Goal: Book appointment/travel/reservation

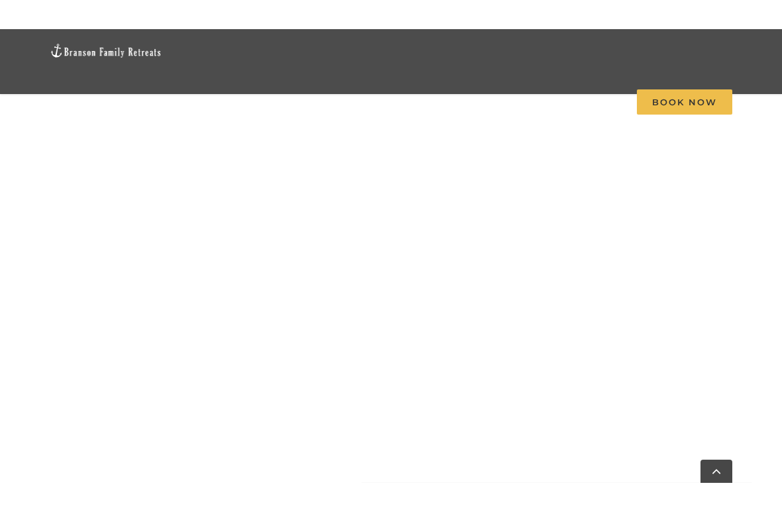
scroll to position [1172, 0]
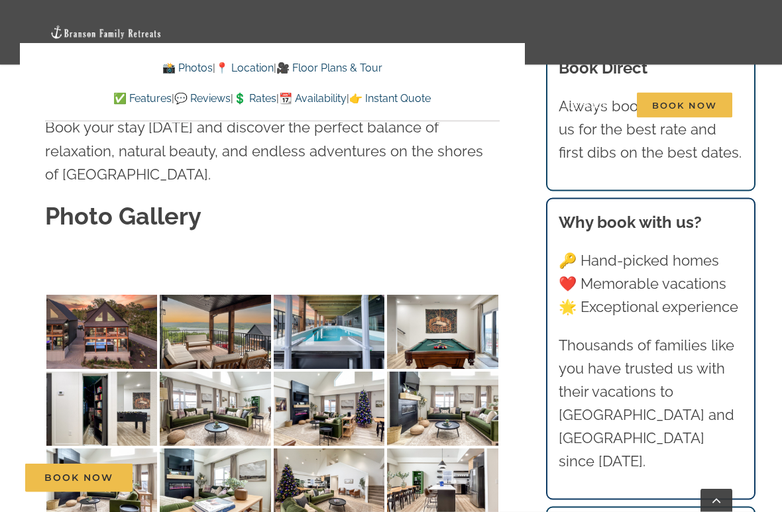
scroll to position [3927, 0]
click at [112, 295] on img at bounding box center [101, 332] width 111 height 74
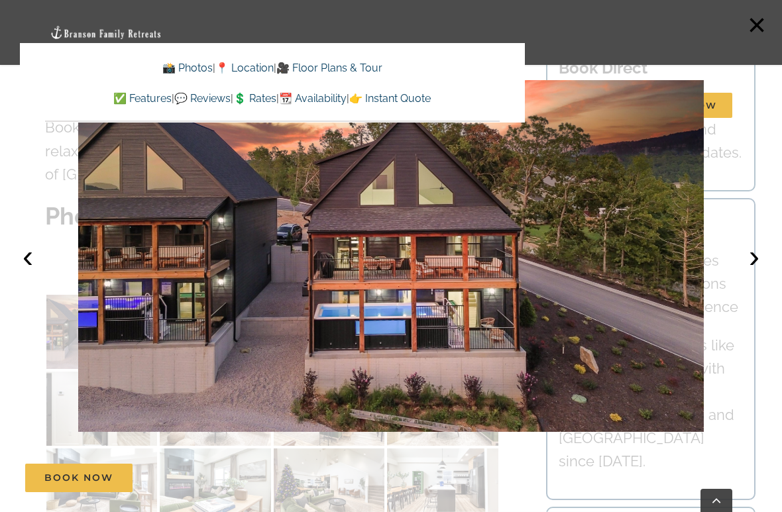
click at [752, 260] on button "›" at bounding box center [753, 256] width 29 height 29
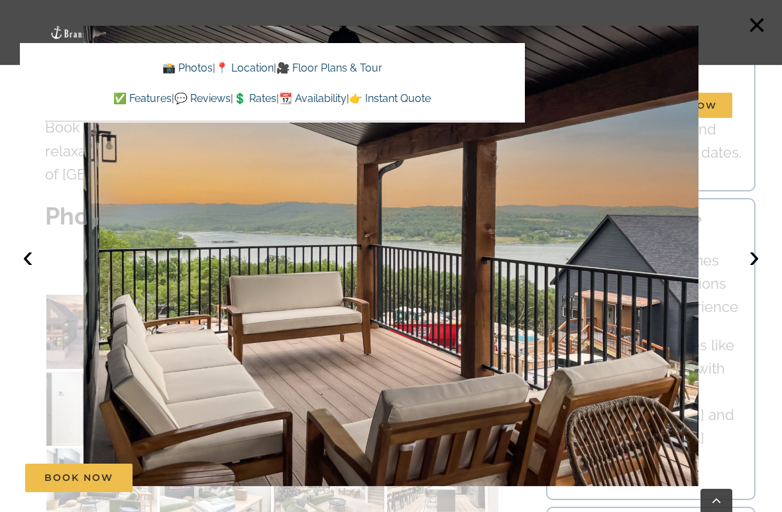
click at [759, 266] on button "›" at bounding box center [753, 256] width 29 height 29
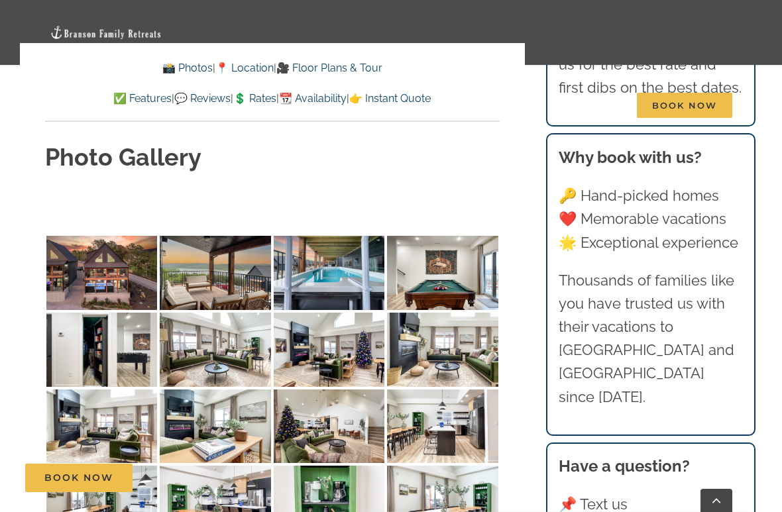
scroll to position [4022, 0]
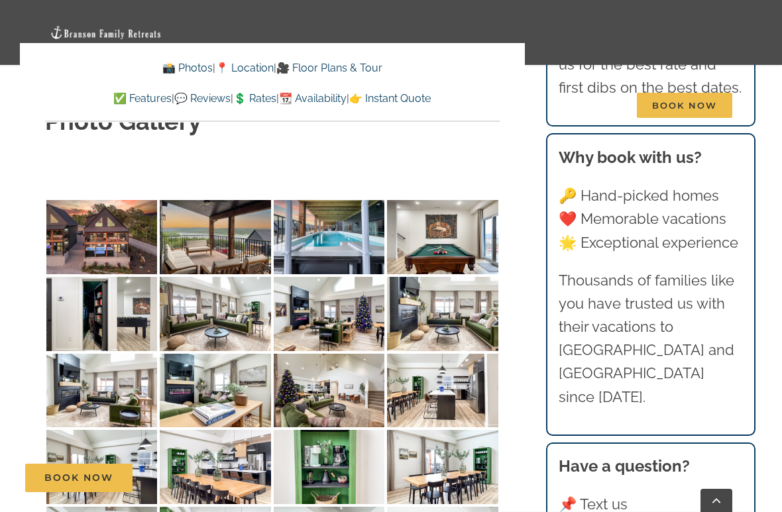
click at [85, 277] on img at bounding box center [101, 314] width 111 height 74
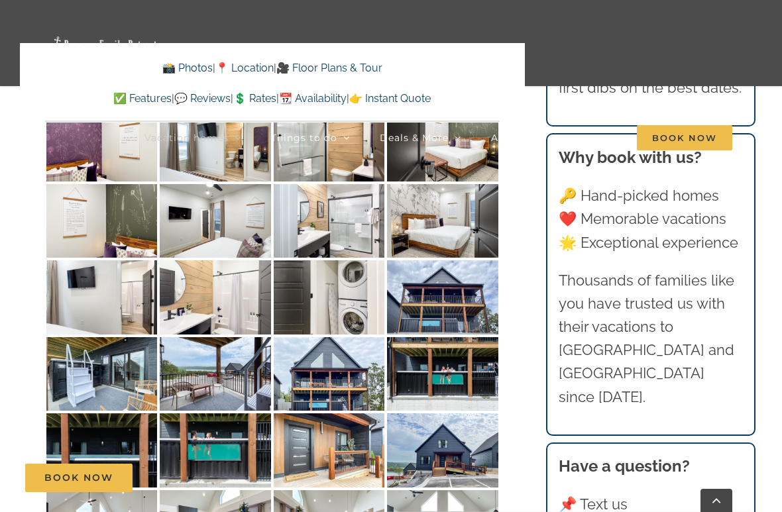
scroll to position [5037, 0]
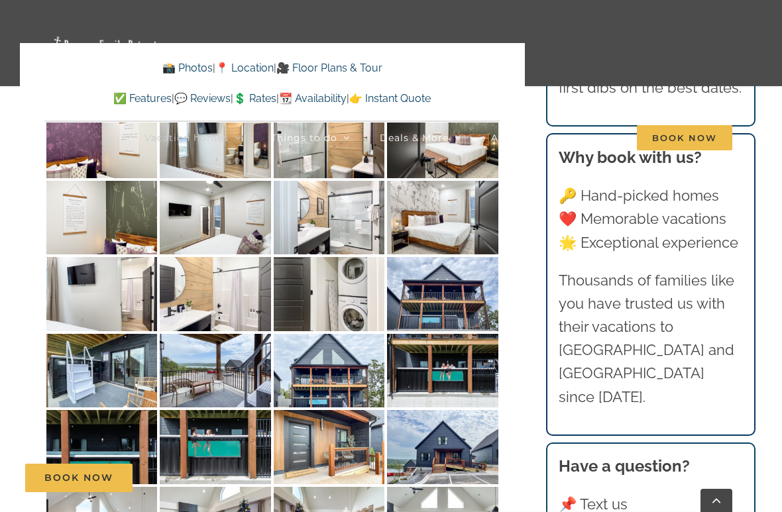
click at [94, 334] on img at bounding box center [101, 371] width 111 height 74
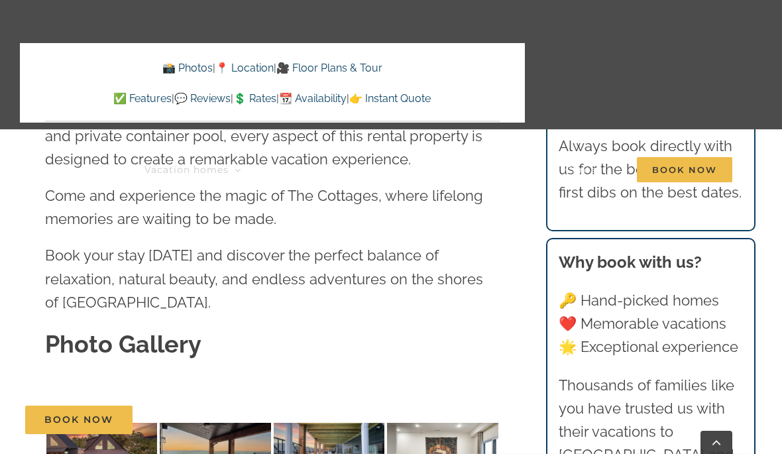
scroll to position [3728, 0]
